Goal: Task Accomplishment & Management: Manage account settings

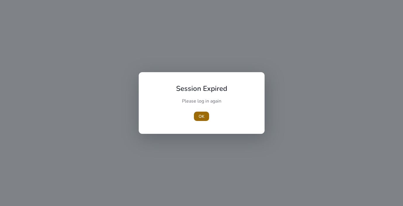
click at [202, 116] on span "OK" at bounding box center [202, 116] width 6 height 6
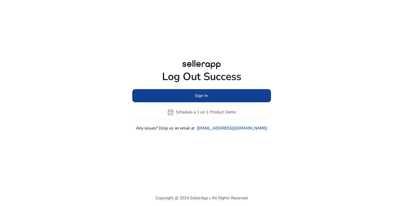
click at [219, 94] on span at bounding box center [201, 96] width 139 height 14
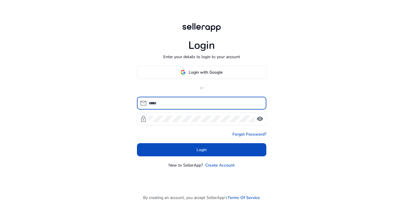
type input "**********"
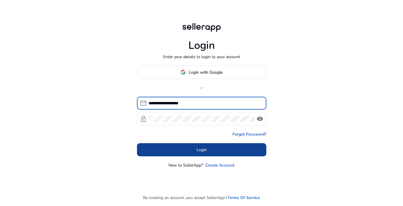
click at [211, 149] on span at bounding box center [201, 150] width 129 height 14
